Goal: Task Accomplishment & Management: Use online tool/utility

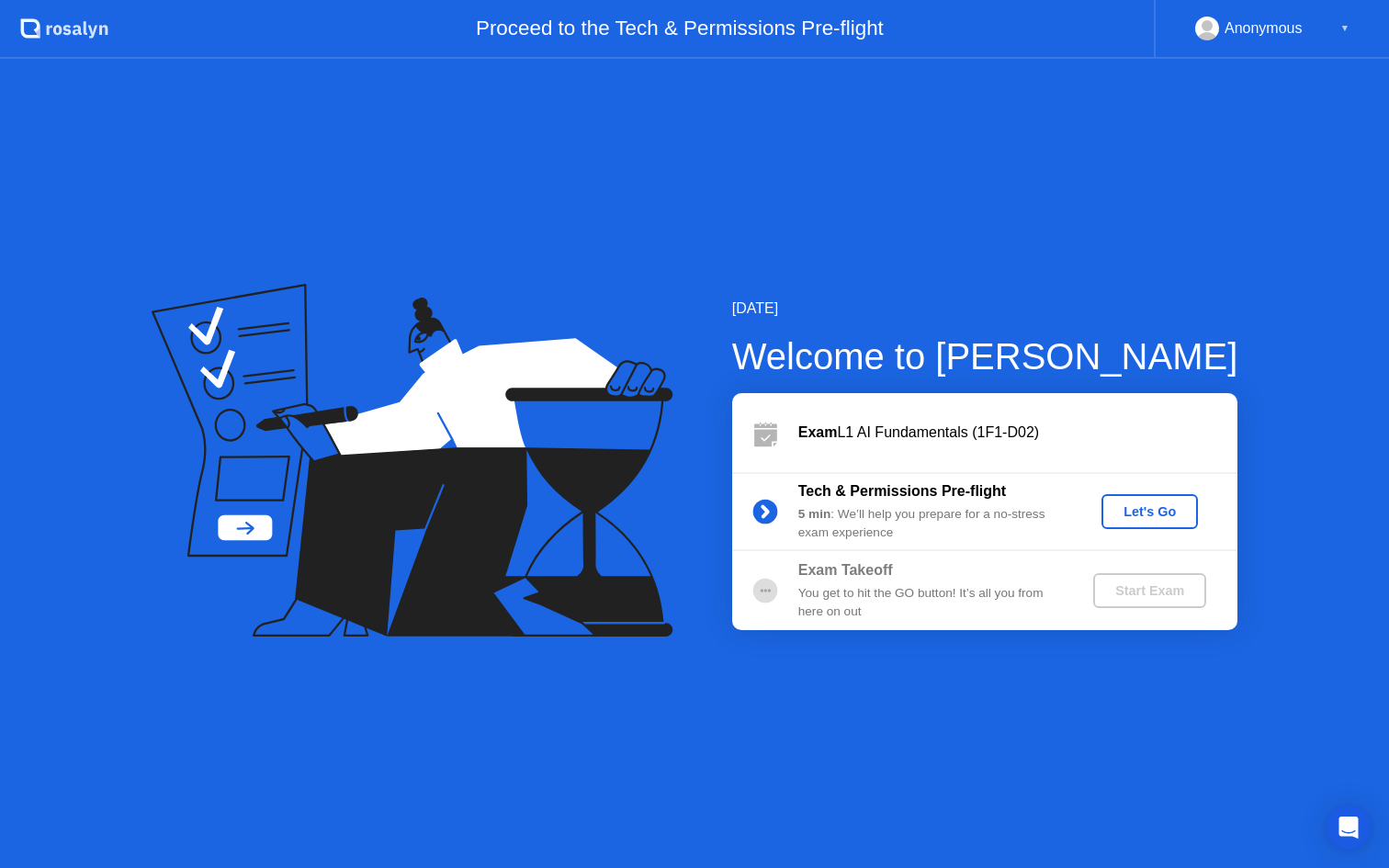
click at [1151, 517] on div "Let's Go" at bounding box center [1149, 512] width 81 height 15
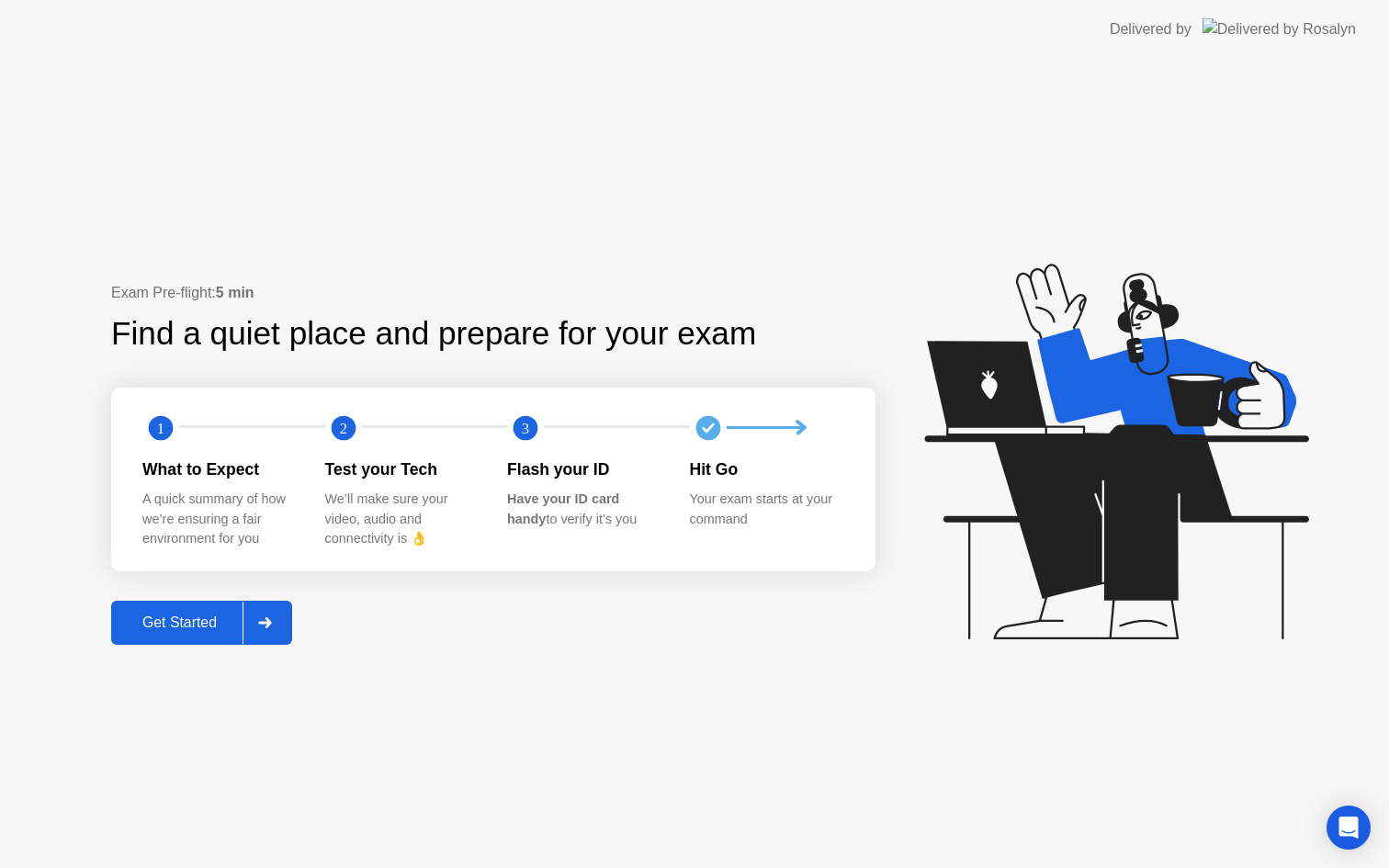
click at [178, 620] on div "Get Started" at bounding box center [180, 623] width 126 height 17
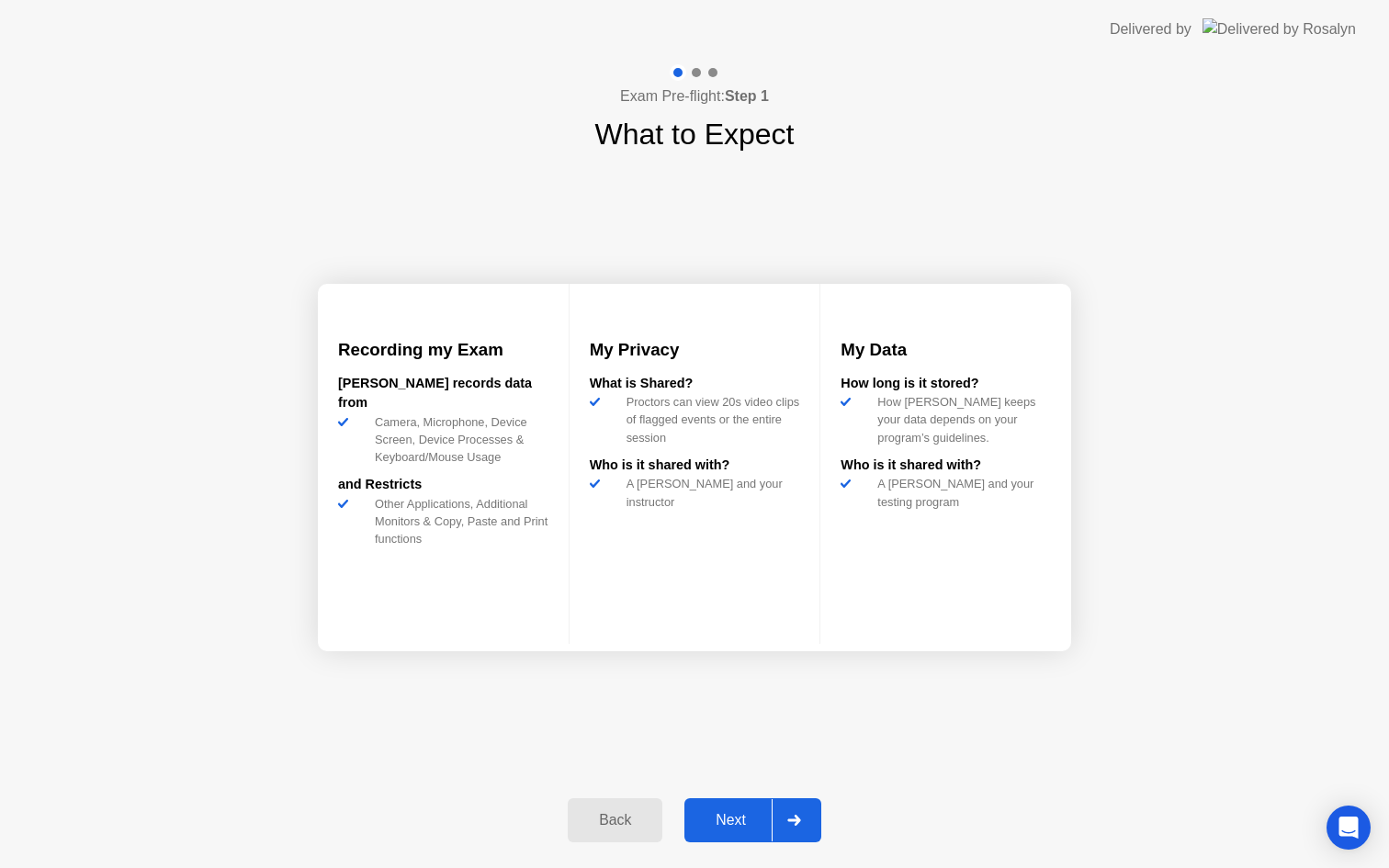
click at [730, 812] on div "Next" at bounding box center [730, 820] width 81 height 17
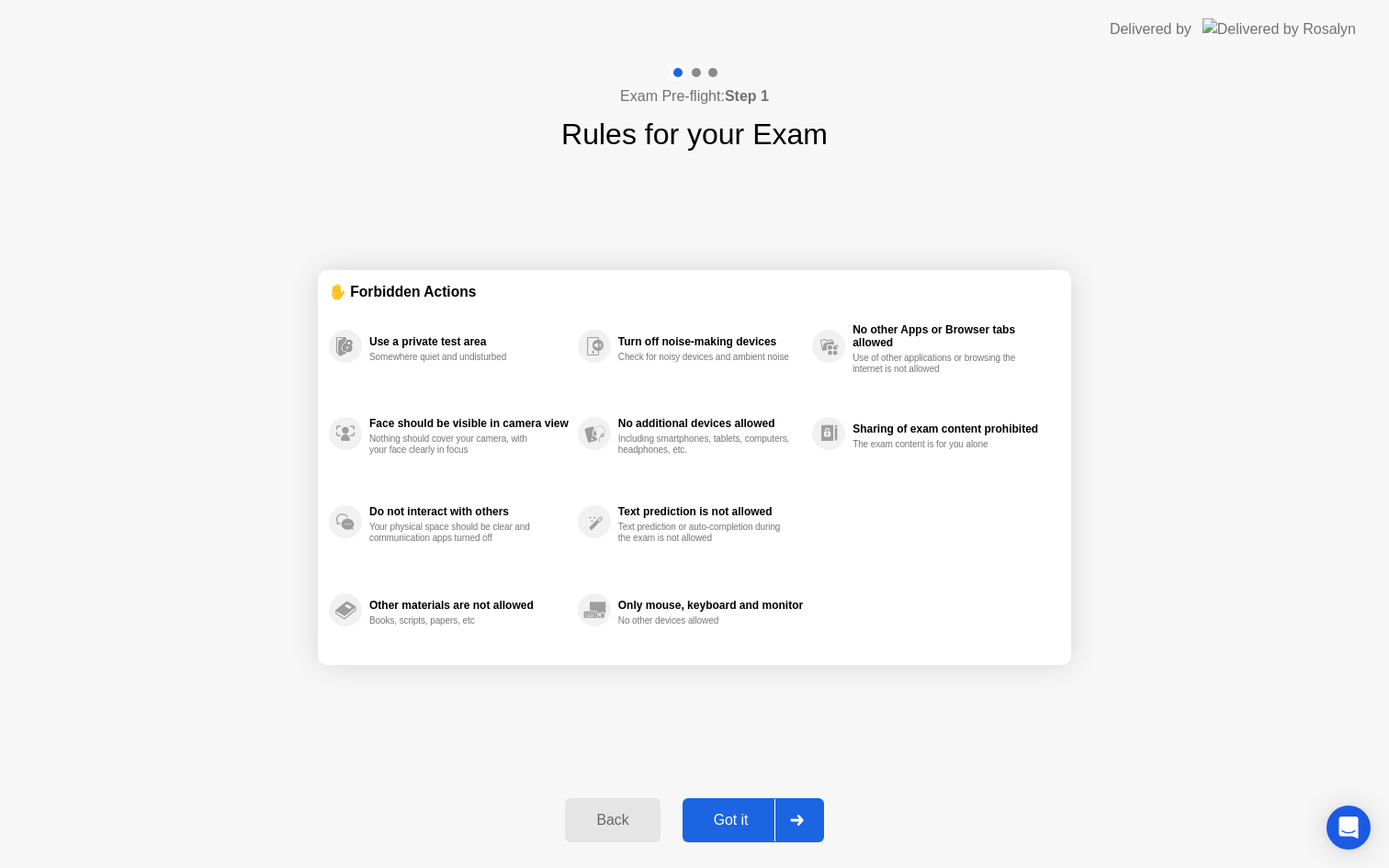
click at [733, 816] on div "Got it" at bounding box center [730, 820] width 86 height 17
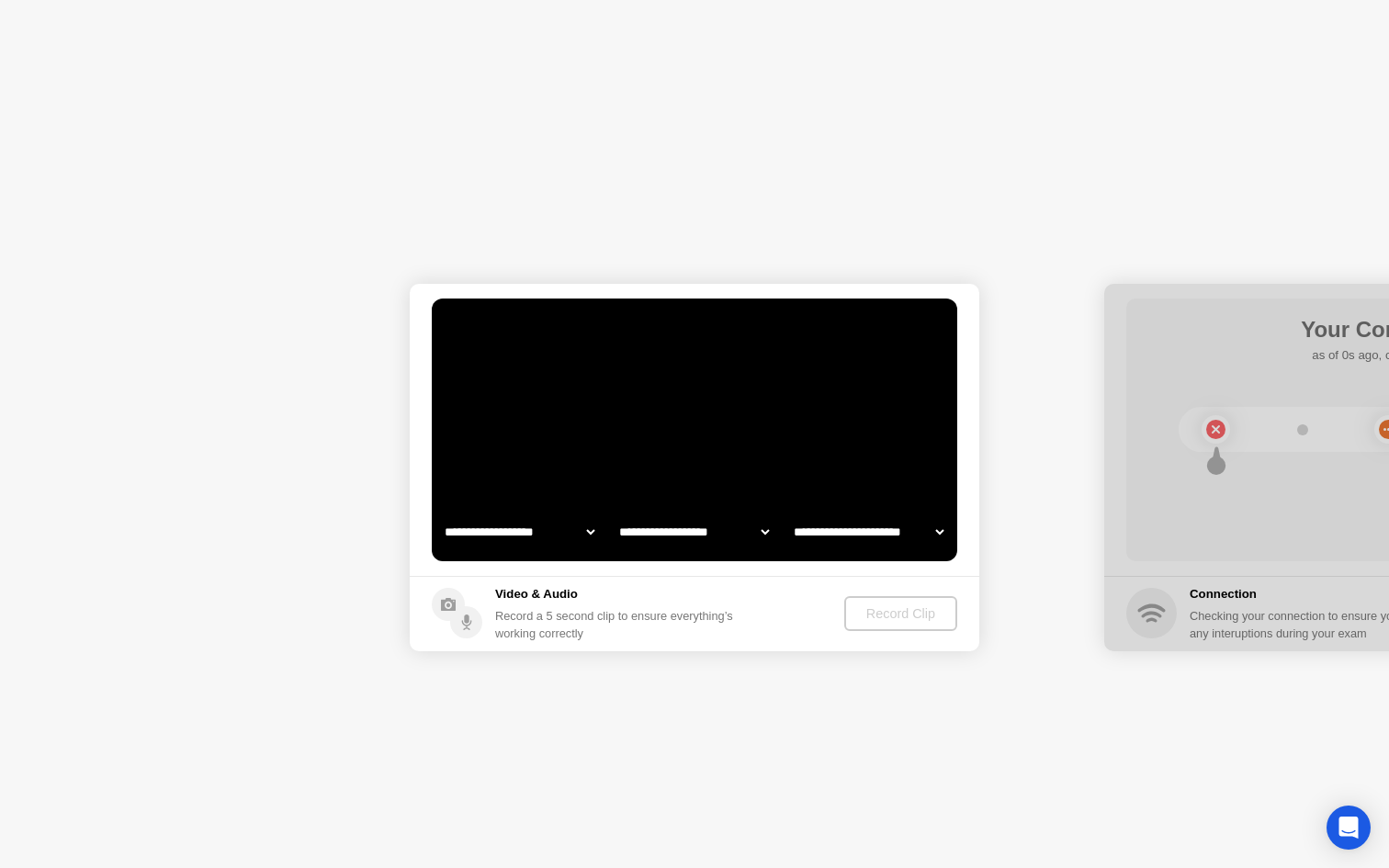
select select "**********"
select select "*******"
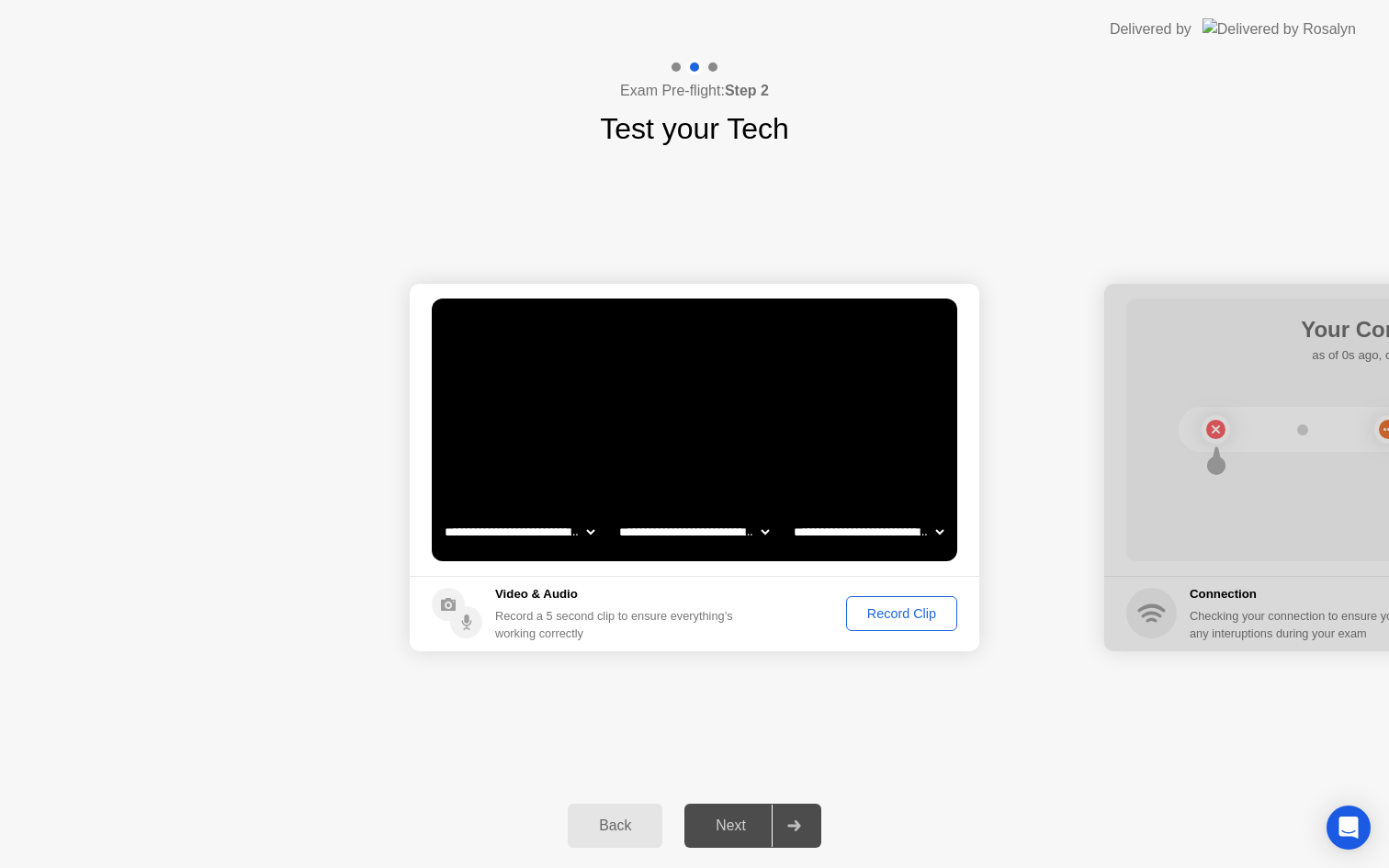
click at [908, 612] on div "Record Clip" at bounding box center [901, 614] width 98 height 15
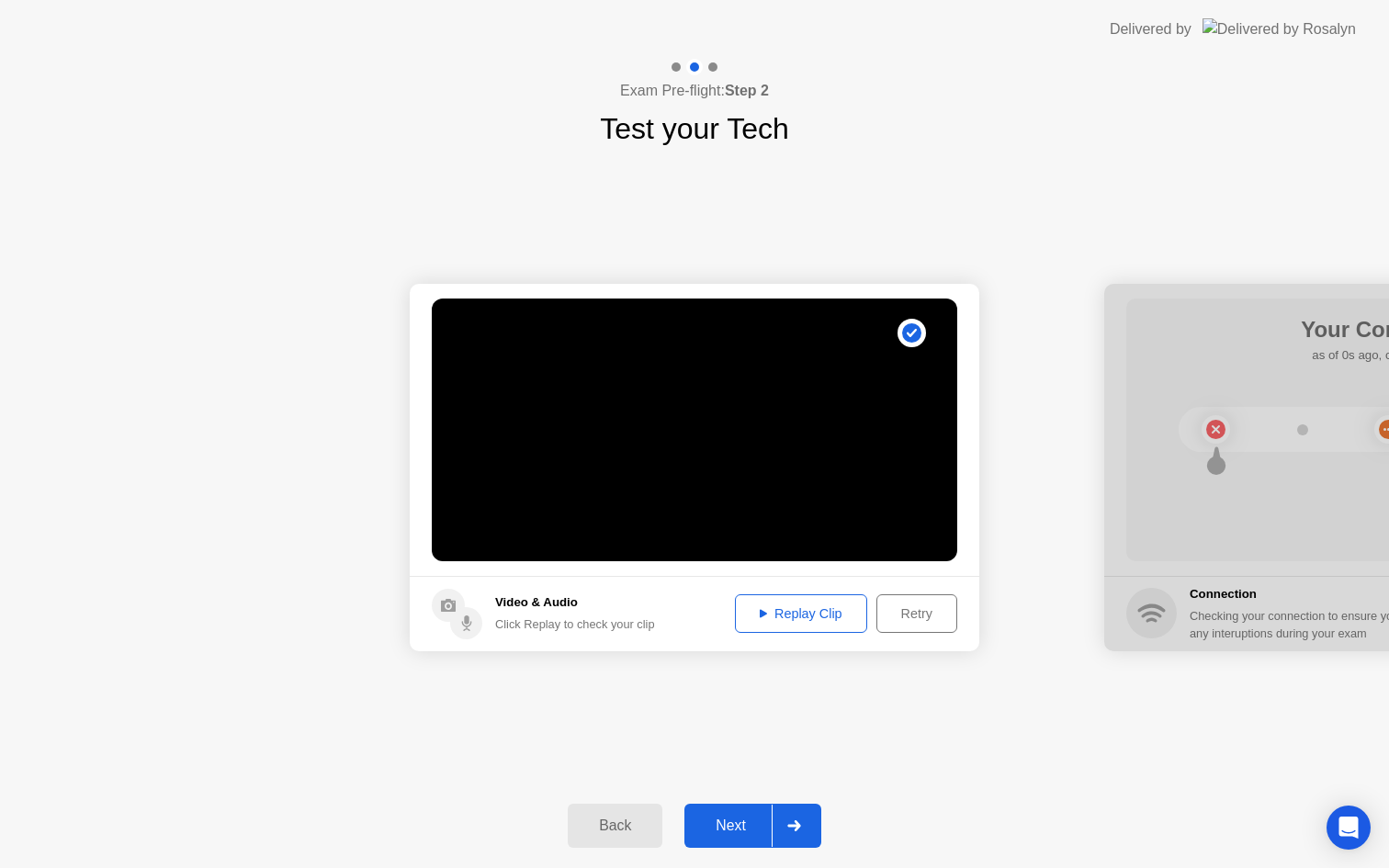
click at [742, 830] on div "Next" at bounding box center [730, 825] width 81 height 17
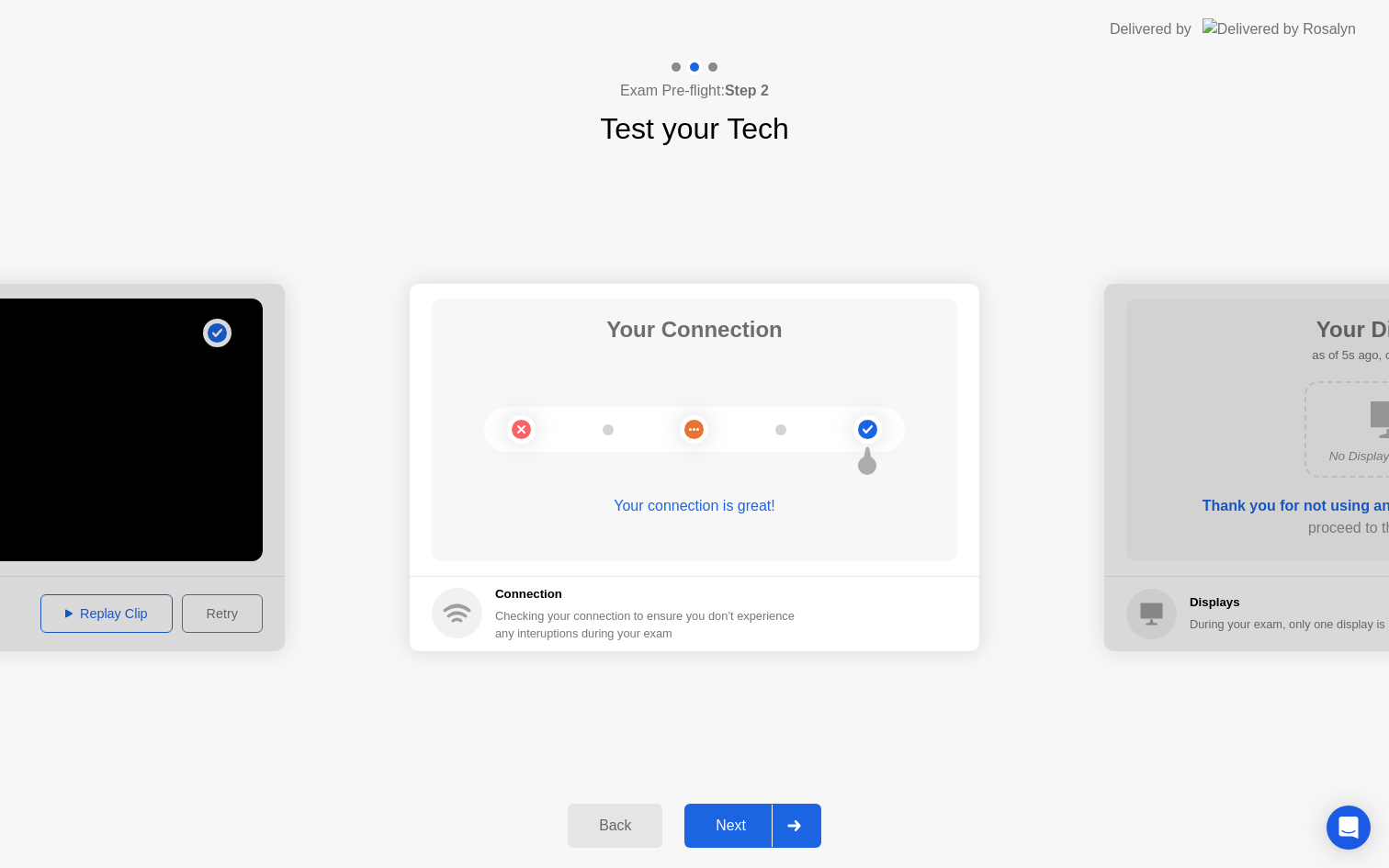
click at [742, 832] on div "Next" at bounding box center [730, 825] width 81 height 17
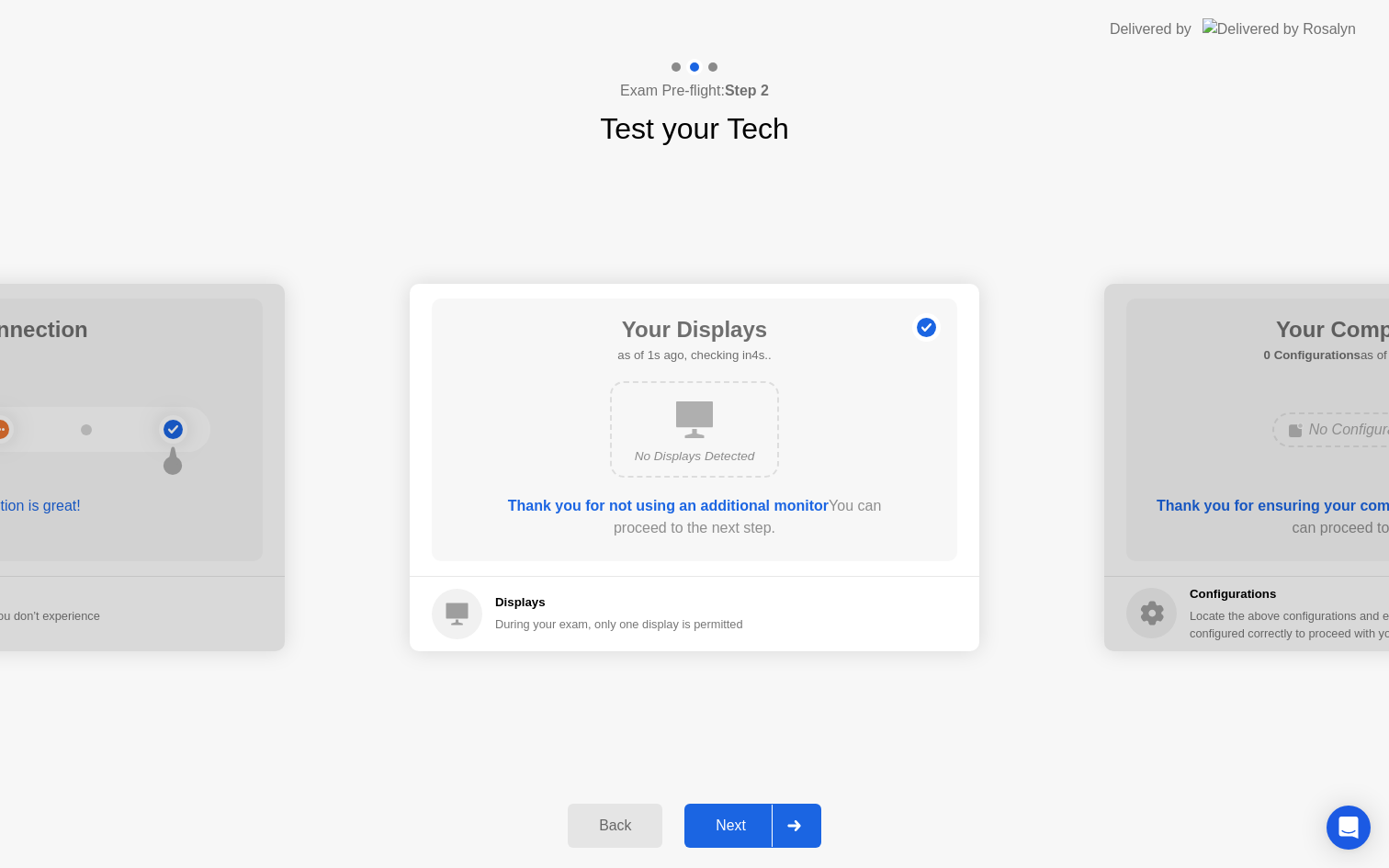
click at [749, 841] on button "Next" at bounding box center [752, 825] width 137 height 44
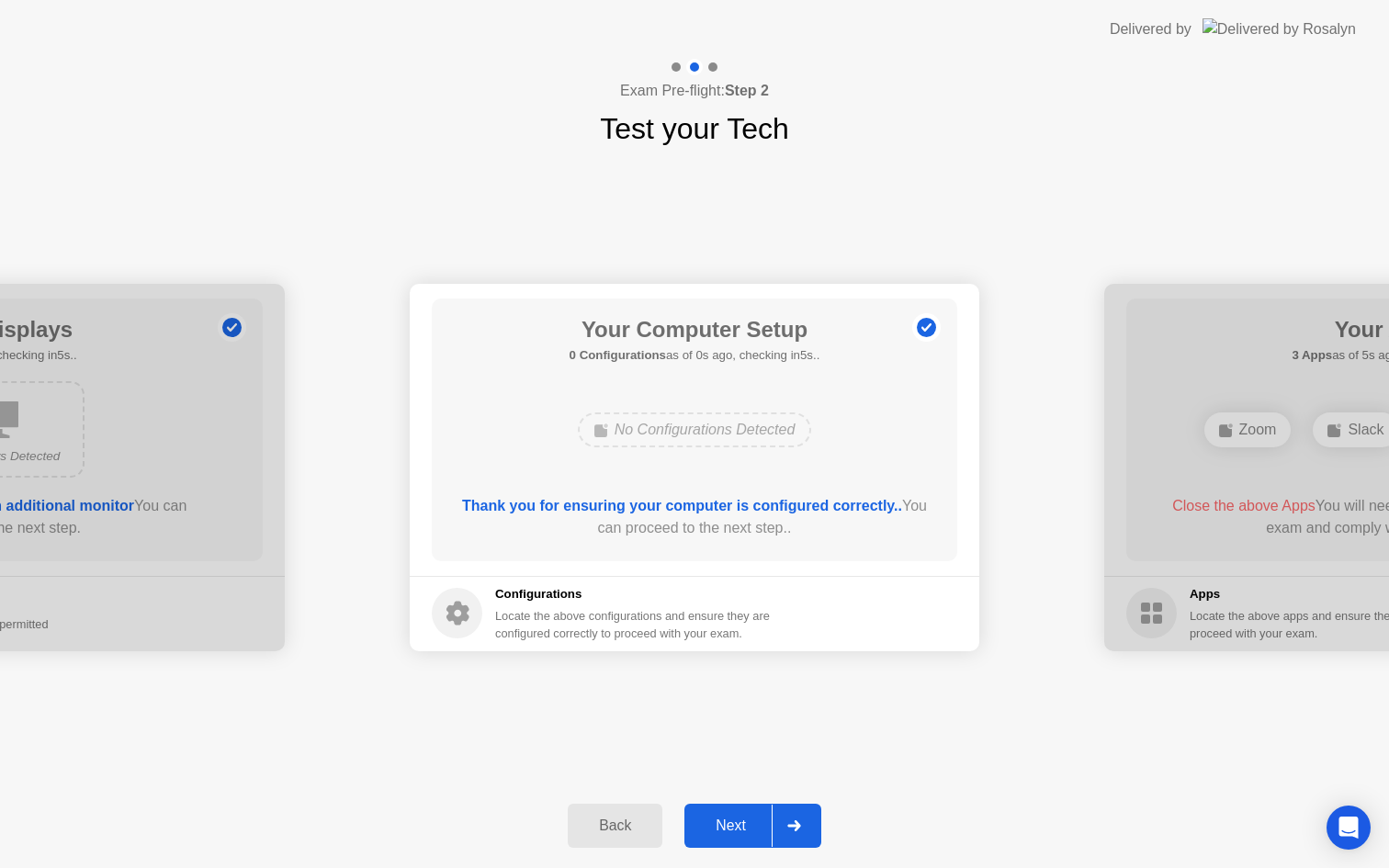
click at [749, 841] on button "Next" at bounding box center [752, 825] width 137 height 44
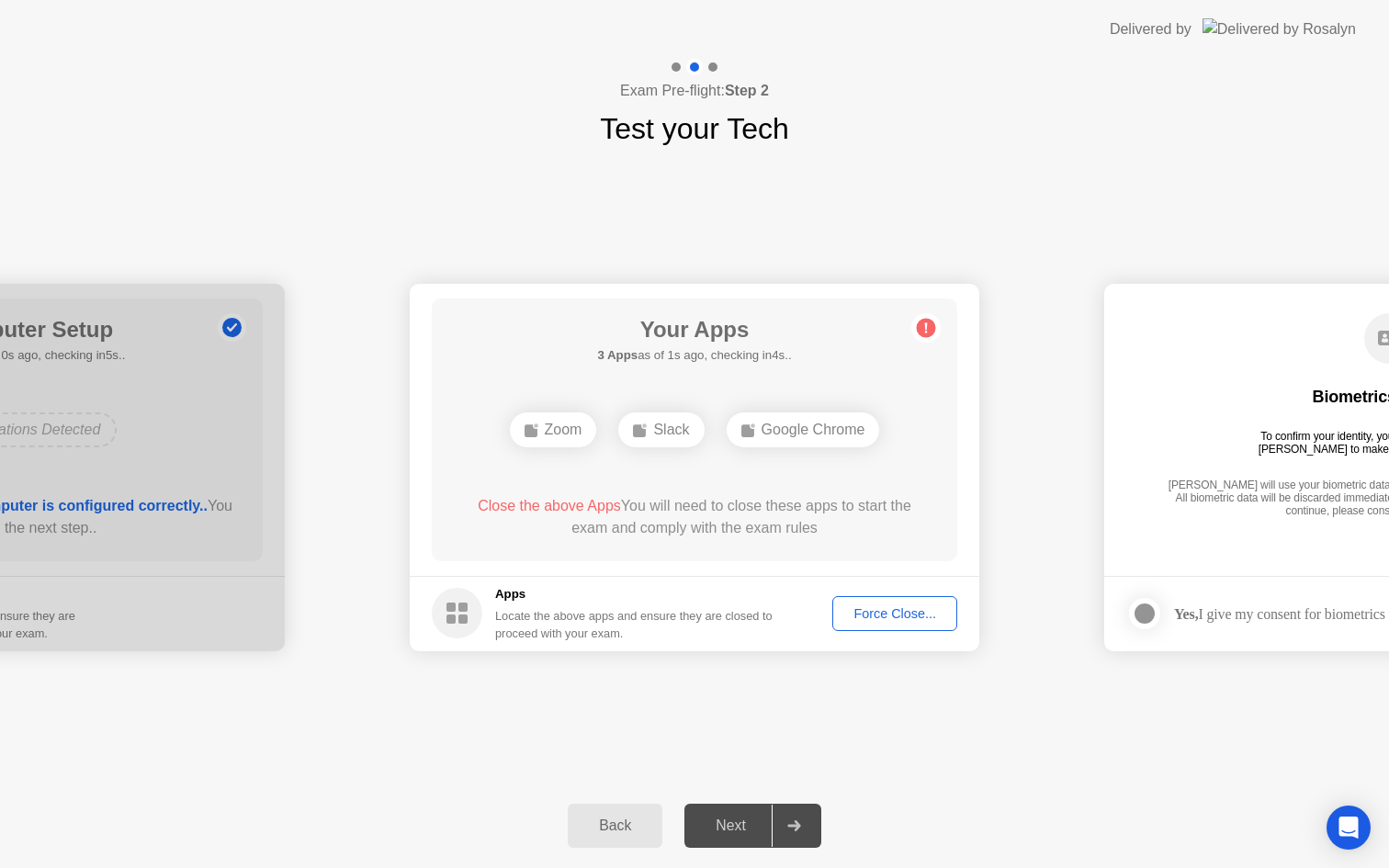
click at [868, 616] on div "Force Close..." at bounding box center [894, 614] width 112 height 15
click at [889, 618] on div "Force Close..." at bounding box center [894, 614] width 112 height 15
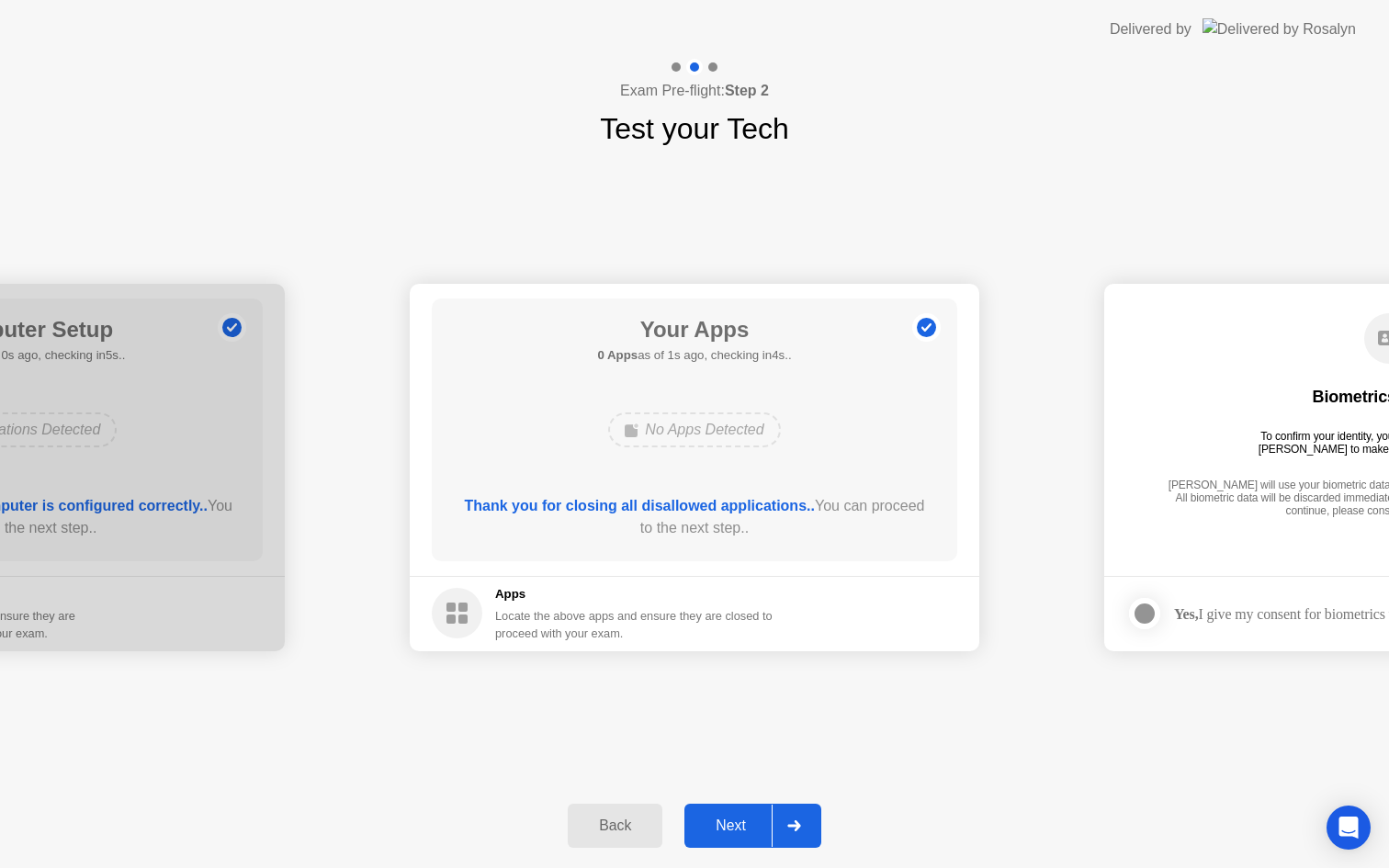
click at [749, 826] on div "Next" at bounding box center [730, 825] width 81 height 17
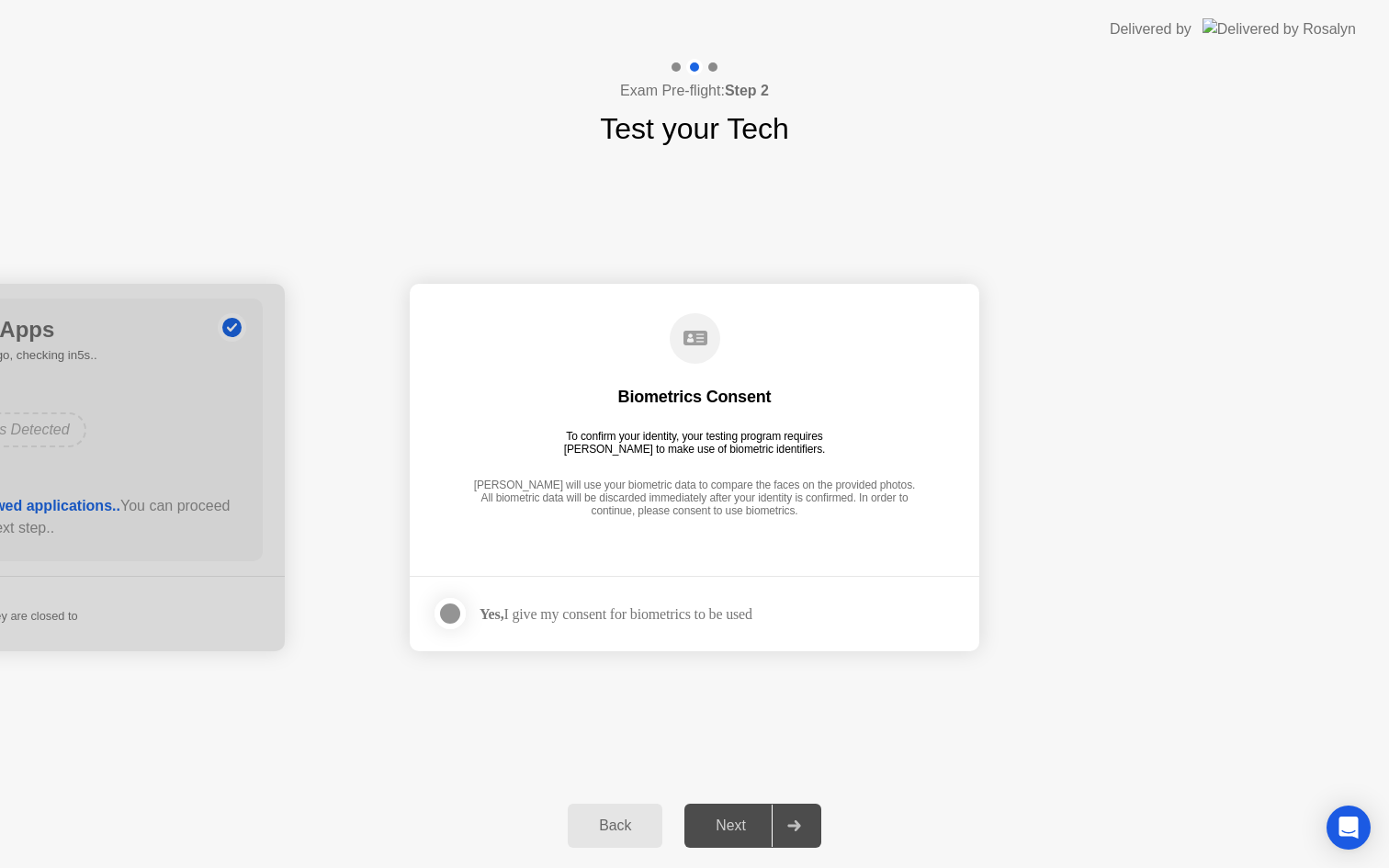
click at [452, 613] on div at bounding box center [450, 614] width 22 height 22
click at [737, 842] on button "Next" at bounding box center [752, 825] width 137 height 44
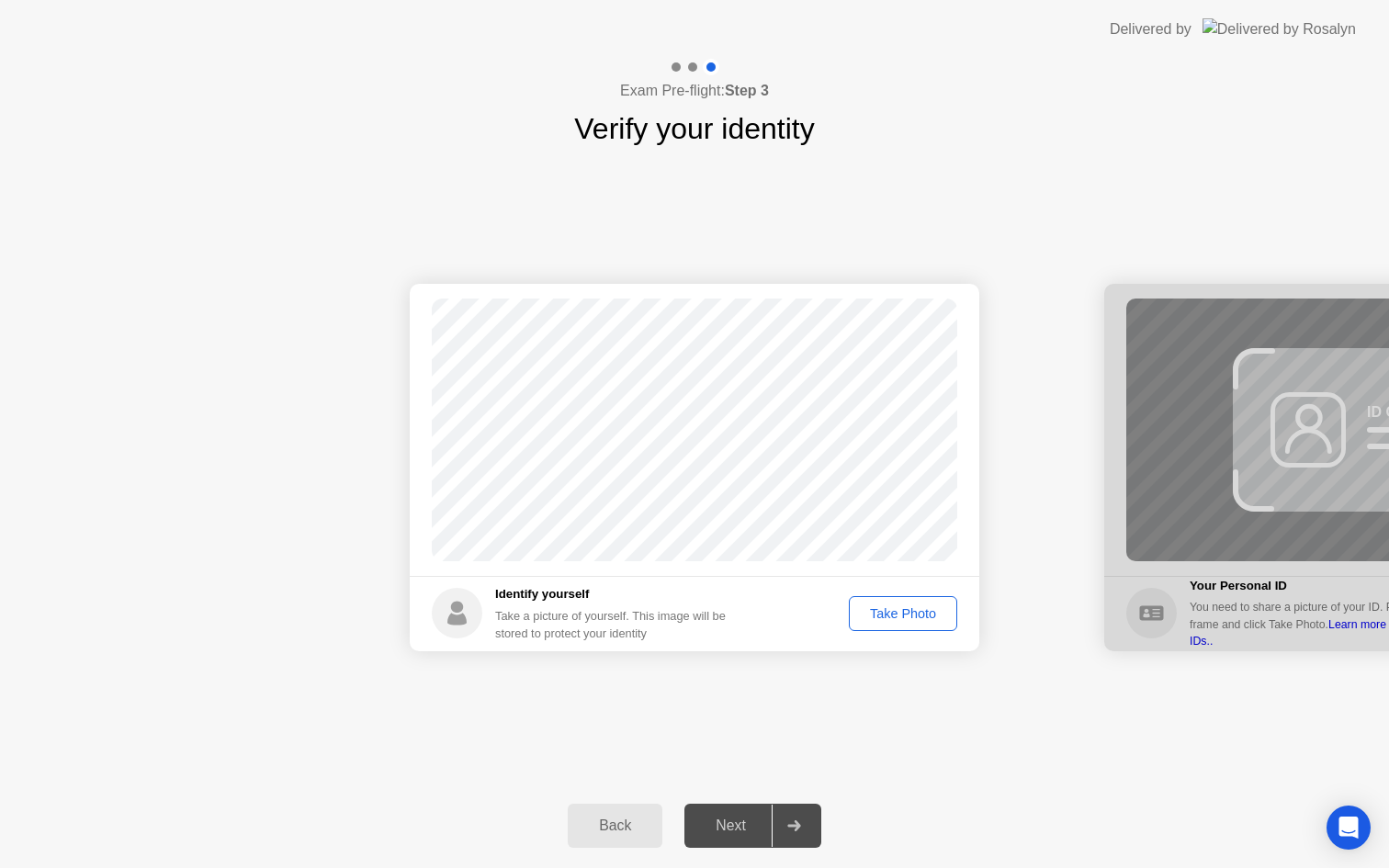
click at [885, 626] on button "Take Photo" at bounding box center [902, 614] width 108 height 35
click at [725, 825] on div "Next" at bounding box center [730, 825] width 81 height 17
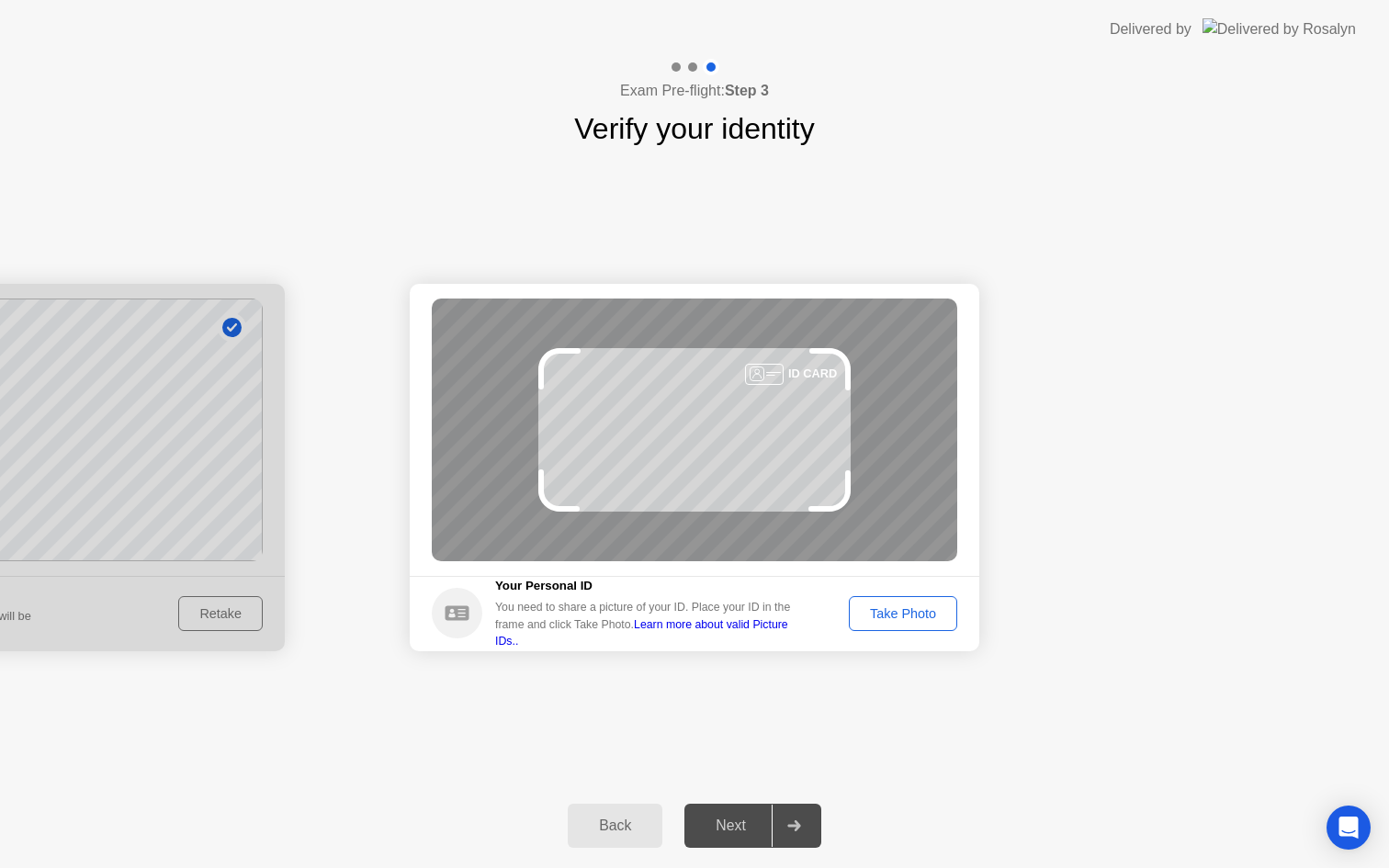
click at [906, 616] on div "Take Photo" at bounding box center [902, 614] width 95 height 15
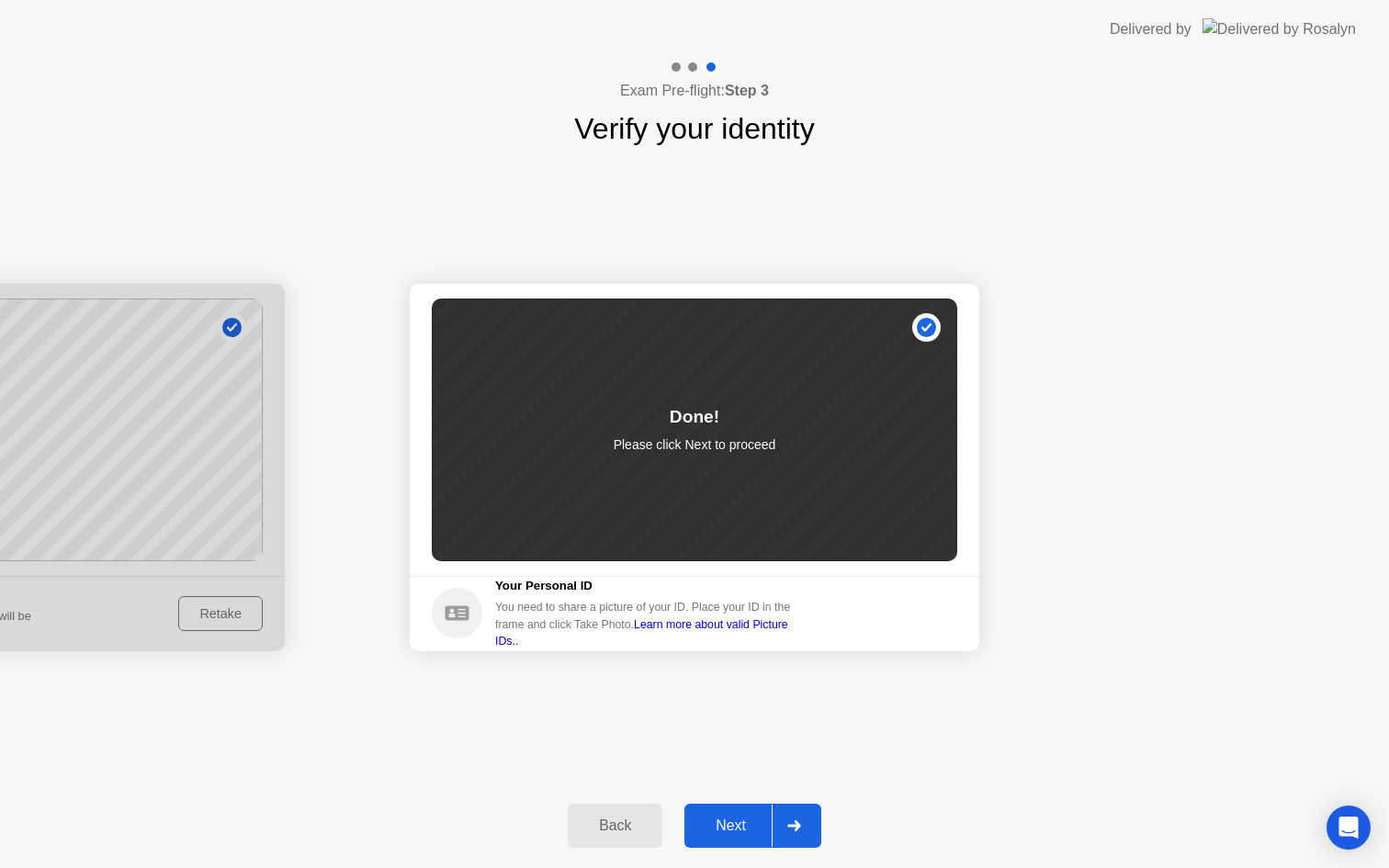
click at [722, 825] on div "Next" at bounding box center [730, 825] width 81 height 17
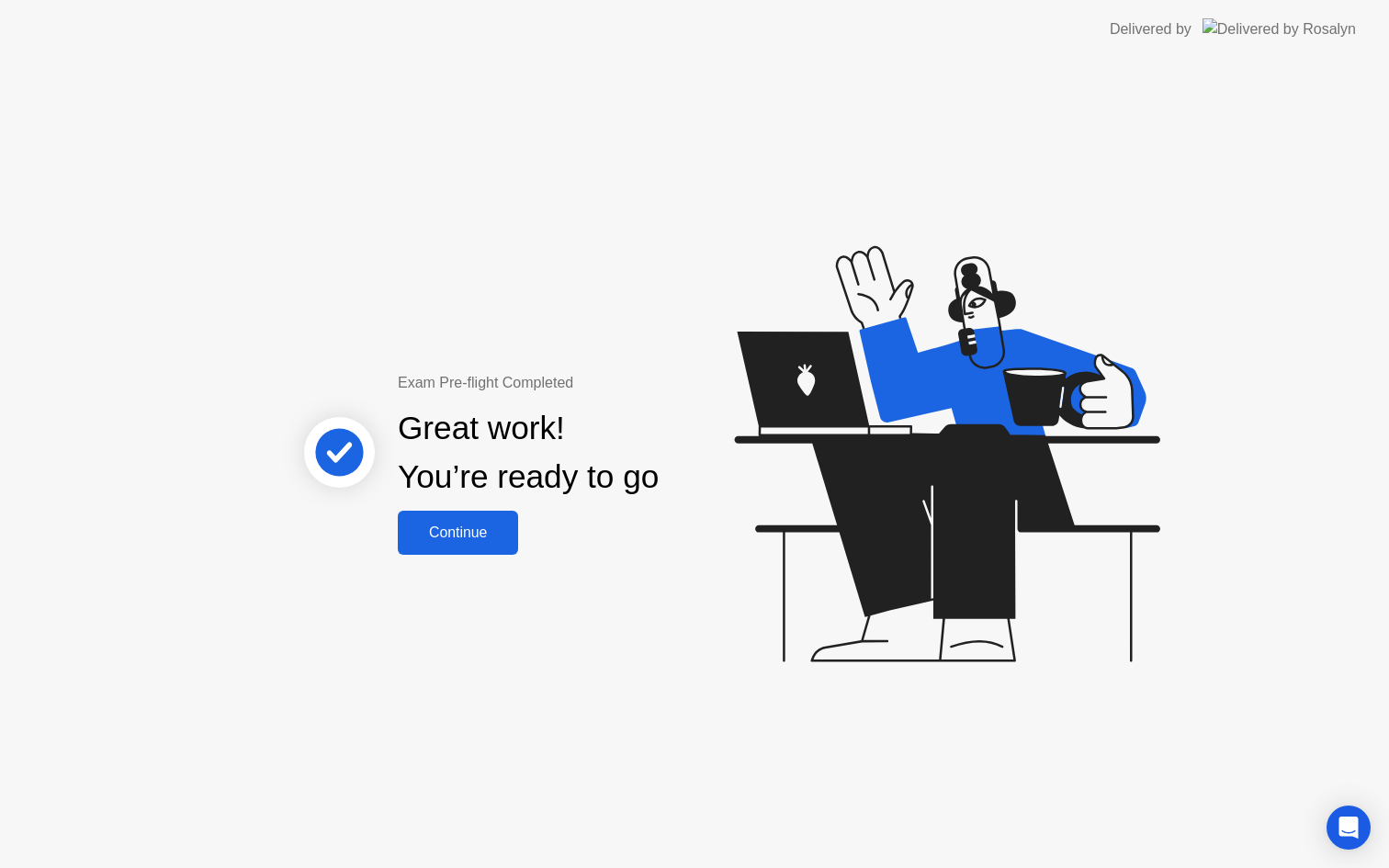
click at [492, 549] on button "Continue" at bounding box center [458, 533] width 120 height 44
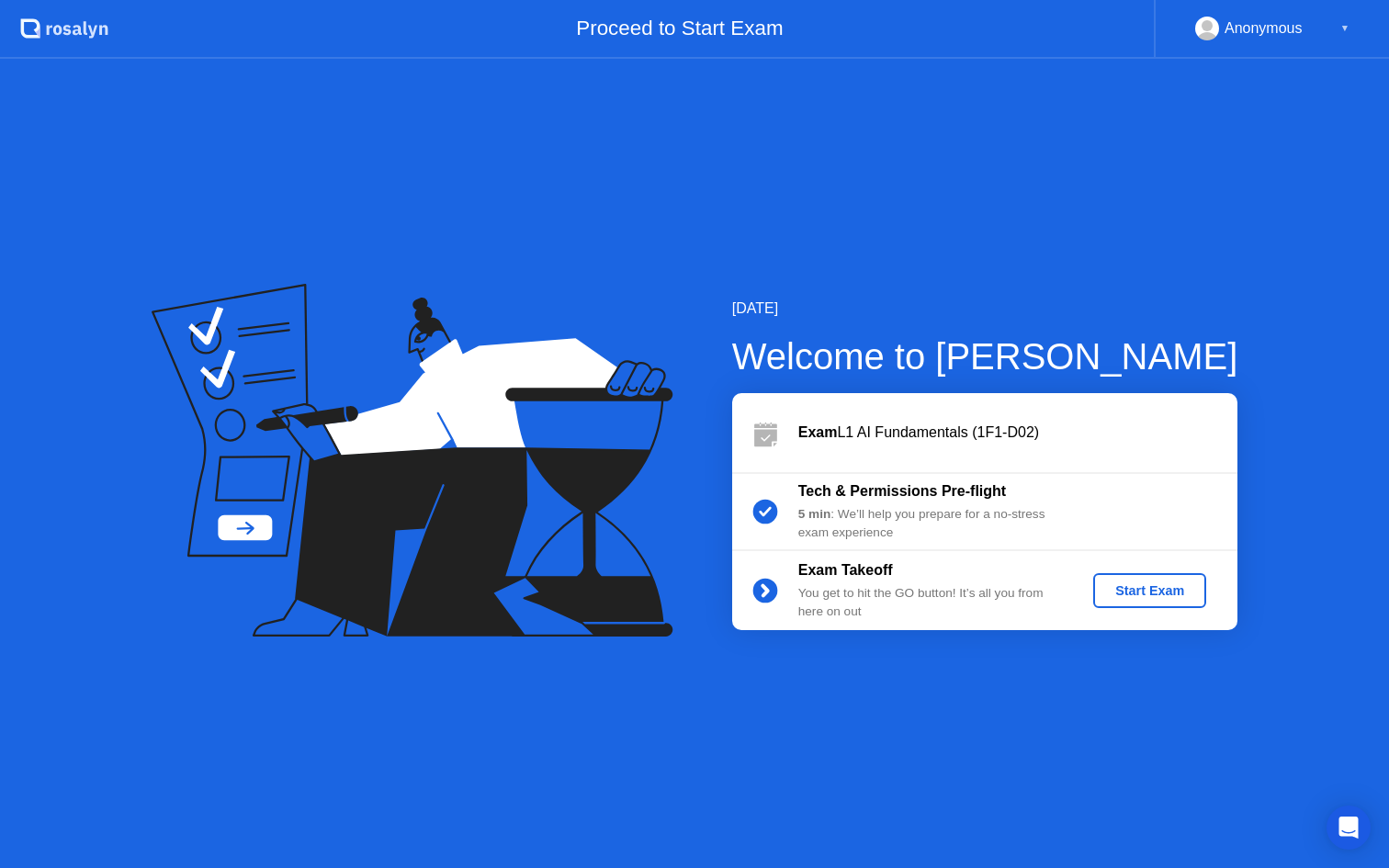
click at [1163, 590] on div "Start Exam" at bounding box center [1149, 590] width 98 height 15
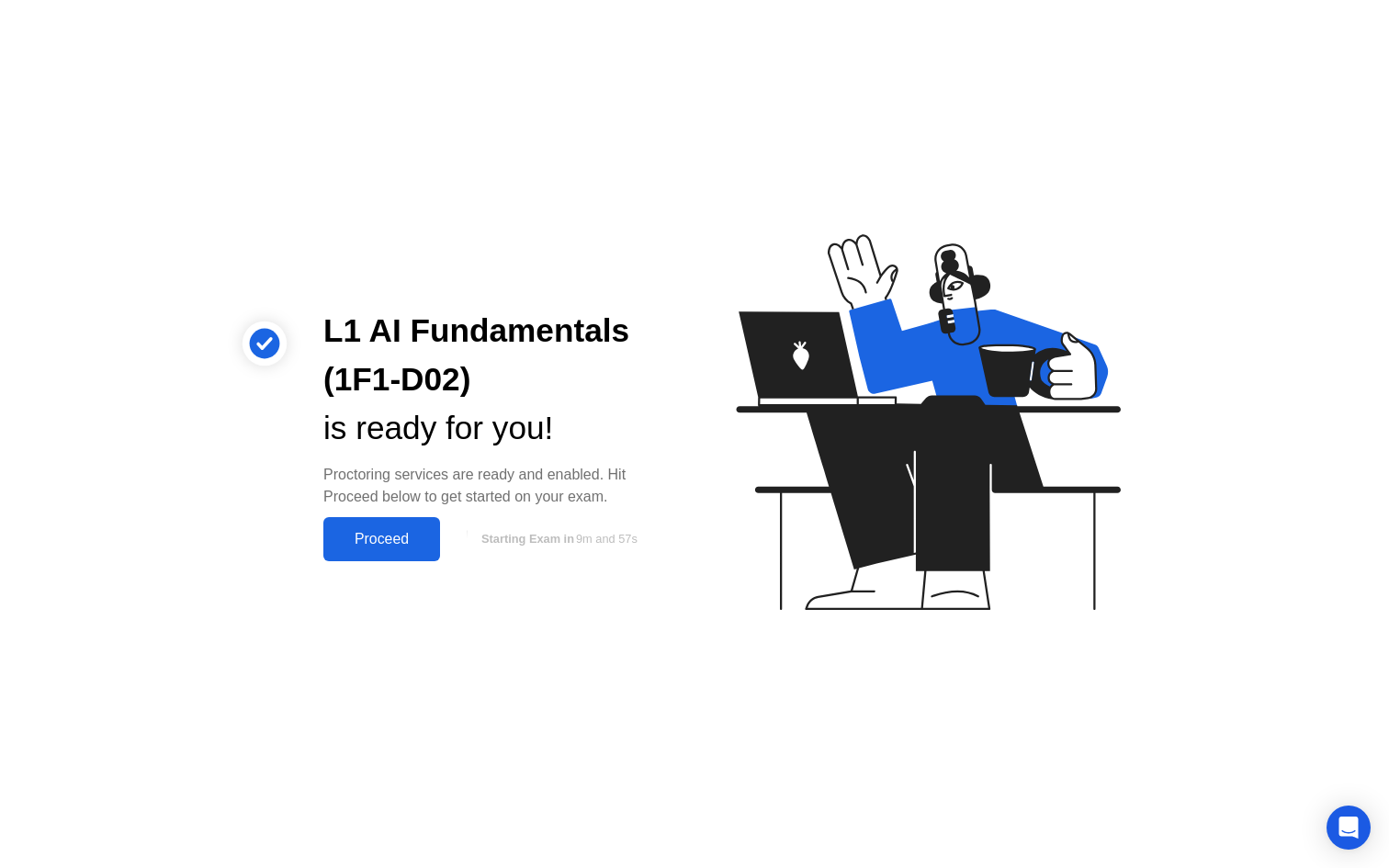
click at [381, 541] on div "Proceed" at bounding box center [381, 539] width 105 height 17
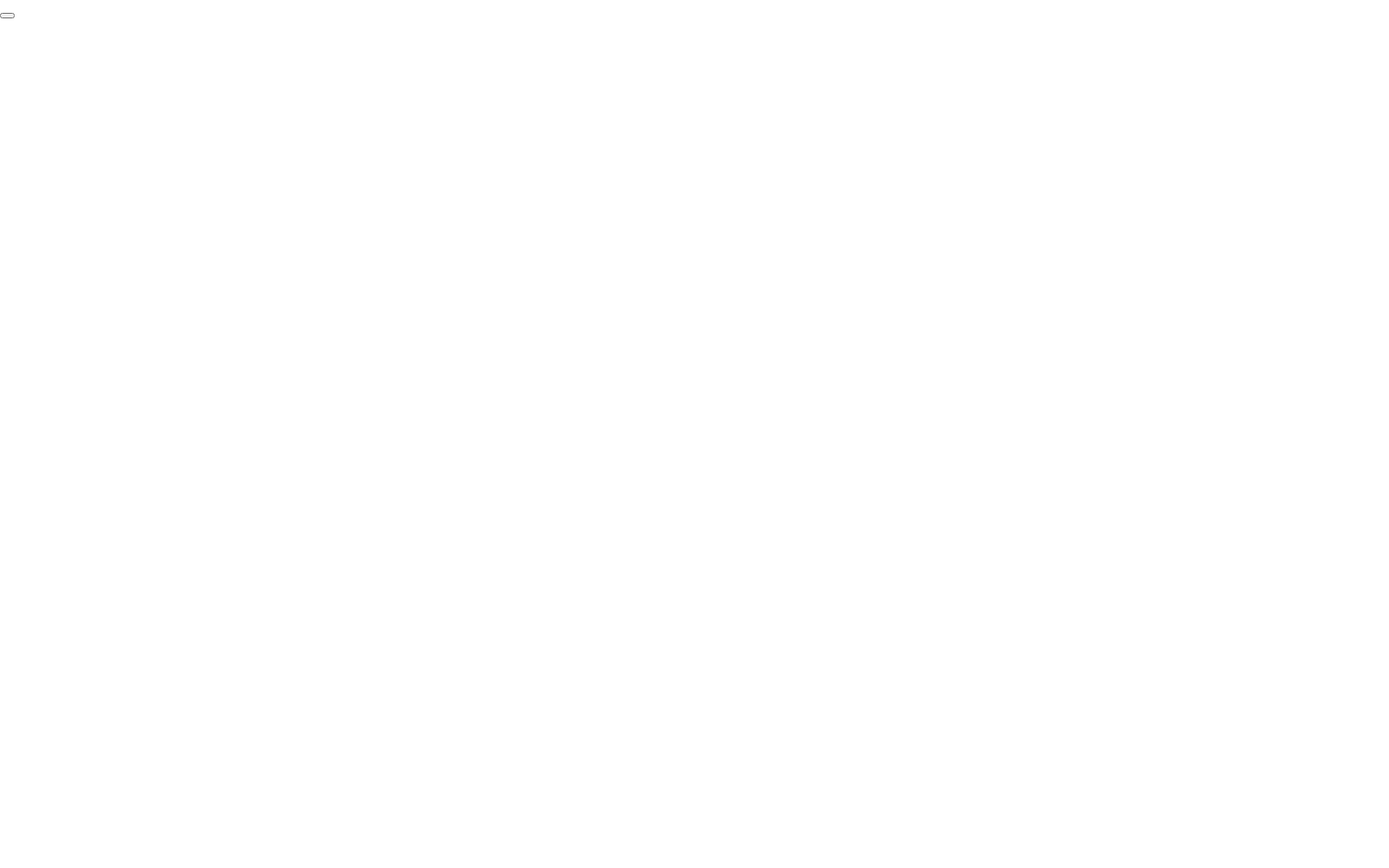
click div "End Proctoring Session"
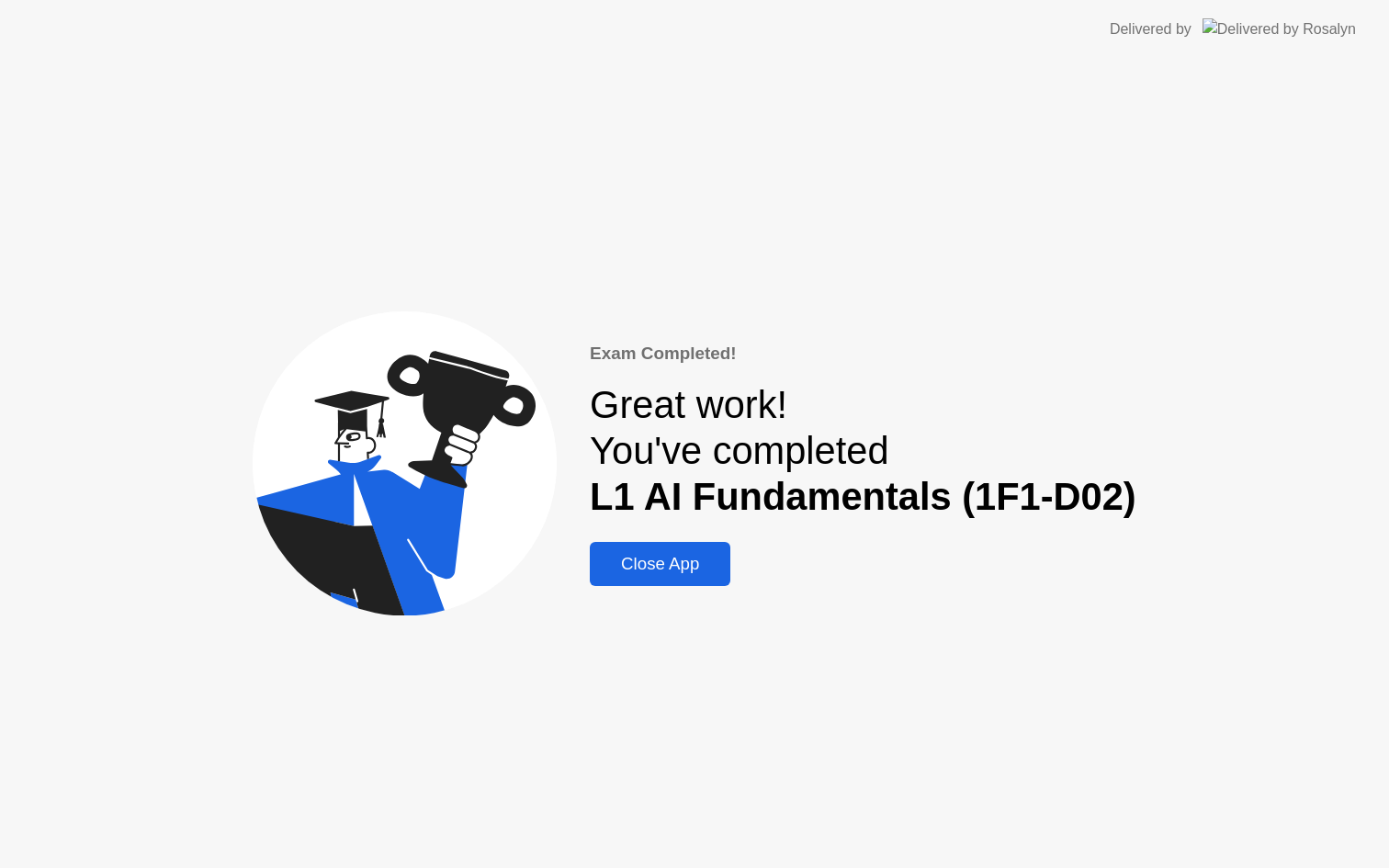
click at [707, 567] on div "Close App" at bounding box center [660, 564] width 130 height 20
